Goal: Task Accomplishment & Management: Manage account settings

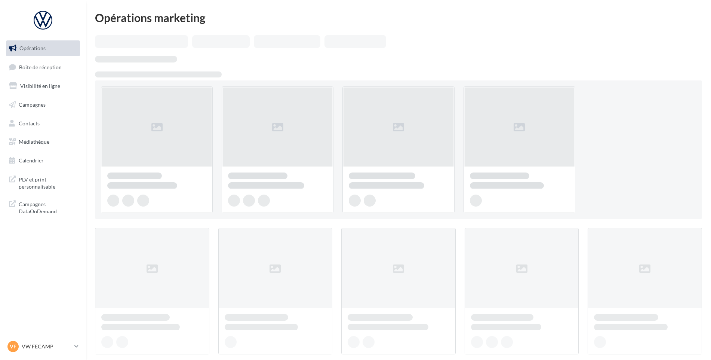
click at [49, 77] on ul "Opérations Boîte de réception Visibilité en ligne Campagnes Contacts Médiathèqu…" at bounding box center [43, 104] width 80 height 134
click at [52, 66] on span "Boîte de réception" at bounding box center [40, 67] width 43 height 6
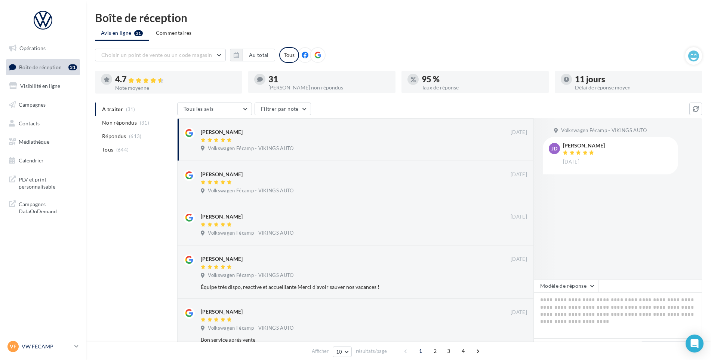
click at [41, 346] on p "VW FECAMP" at bounding box center [47, 346] width 50 height 7
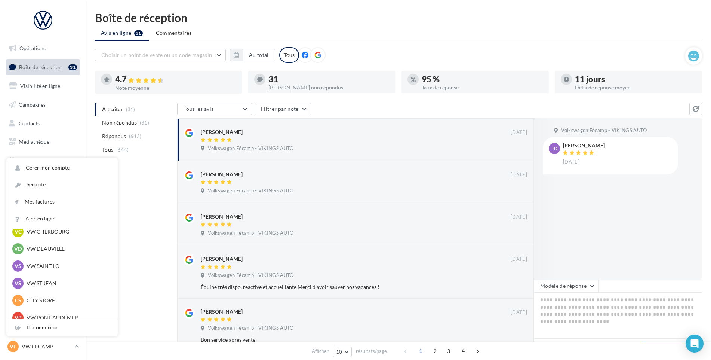
scroll to position [75, 0]
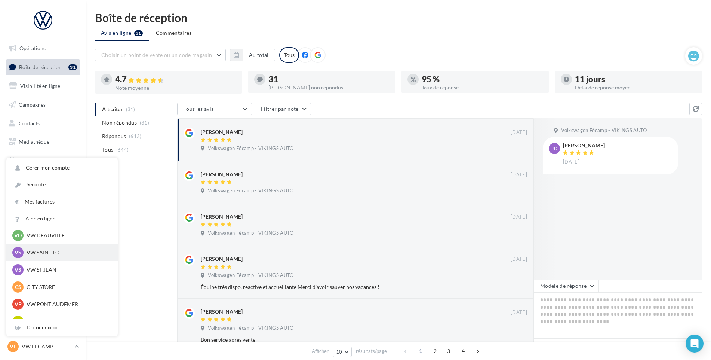
click at [67, 252] on p "VW SAINT-LO" at bounding box center [68, 252] width 82 height 7
